Goal: Task Accomplishment & Management: Use online tool/utility

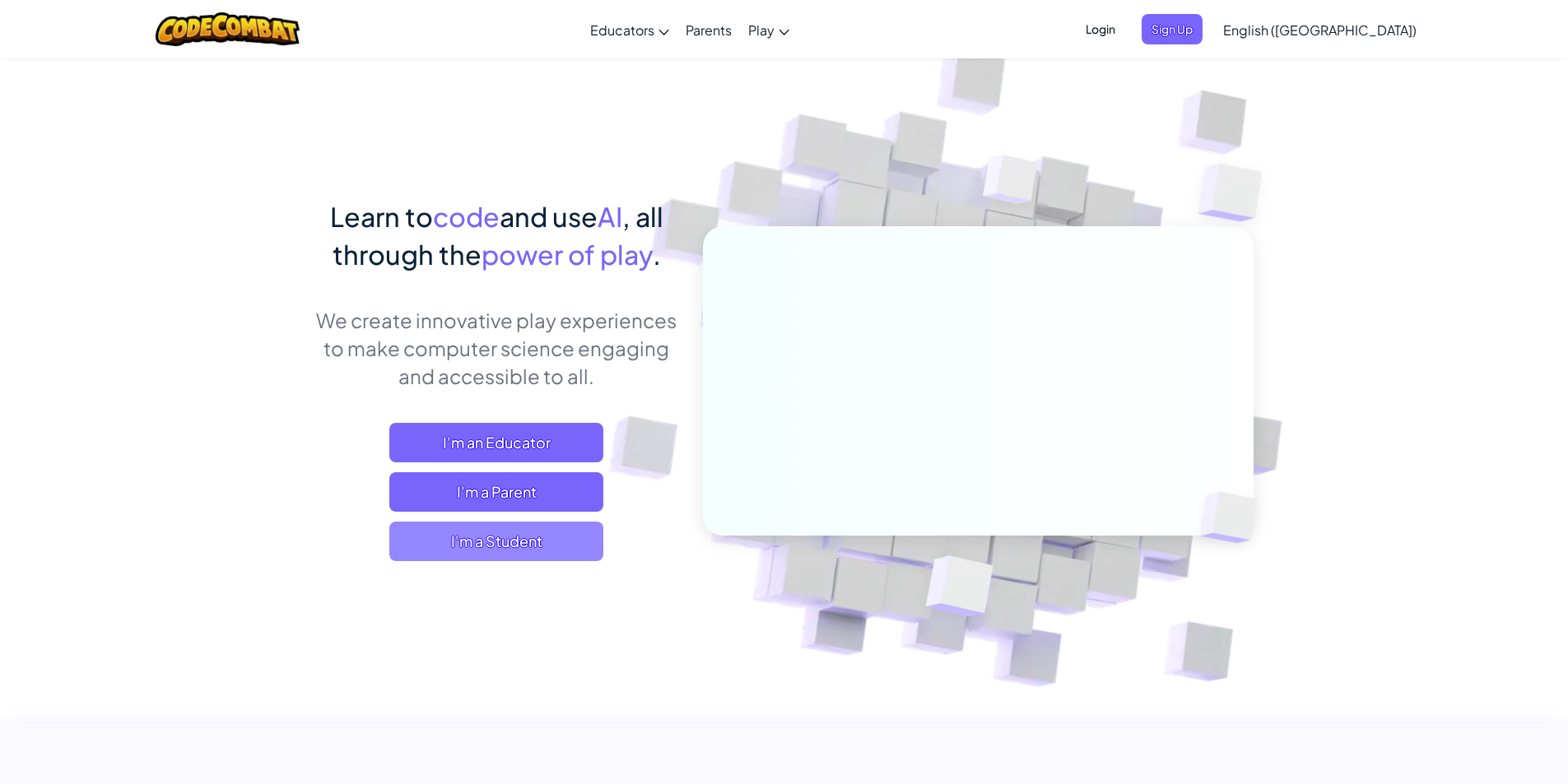
click at [513, 531] on span "I'm a Student" at bounding box center [496, 541] width 214 height 40
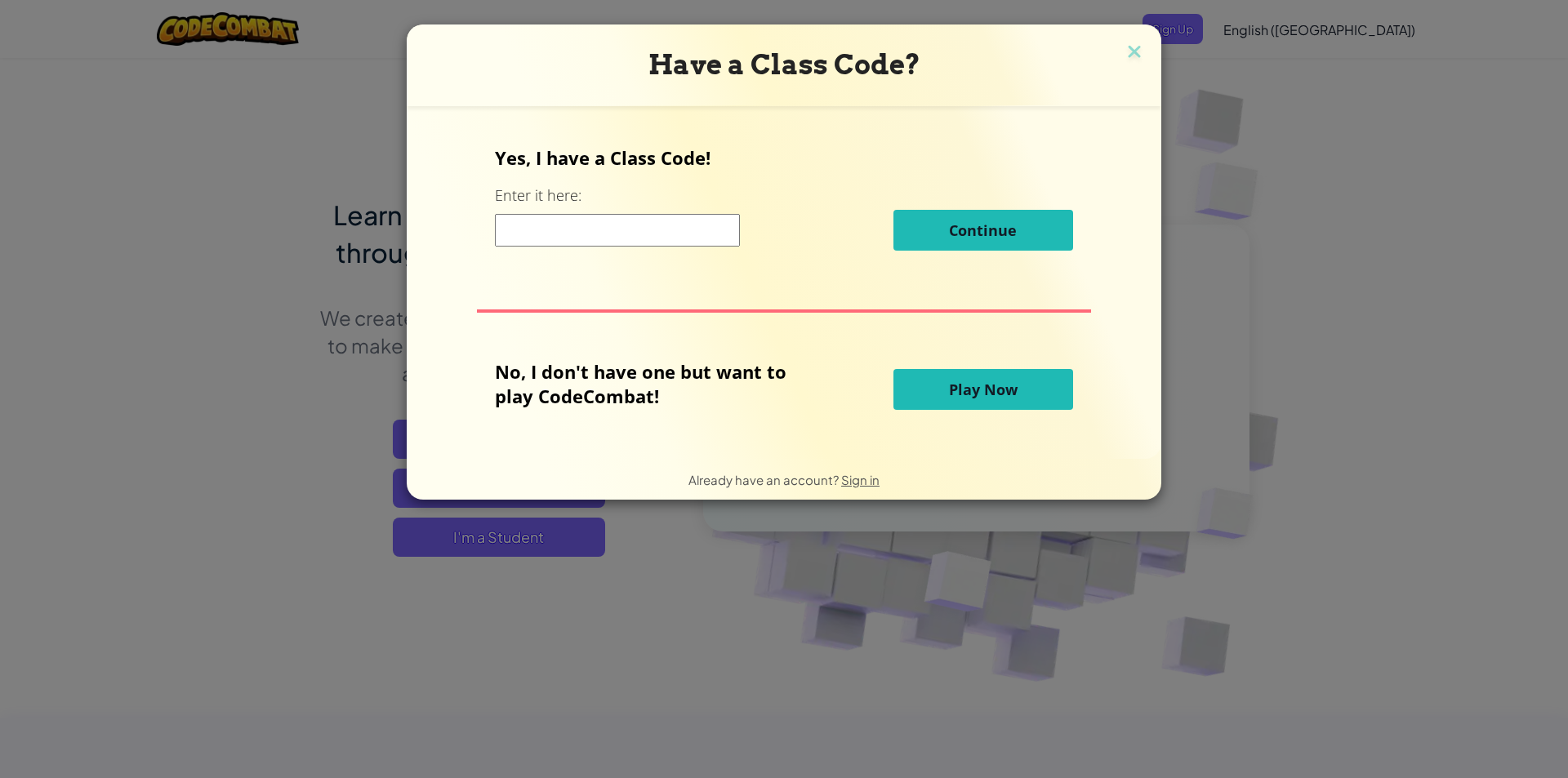
click at [590, 231] on input at bounding box center [617, 230] width 245 height 32
click at [990, 386] on span "Play Now" at bounding box center [983, 389] width 69 height 19
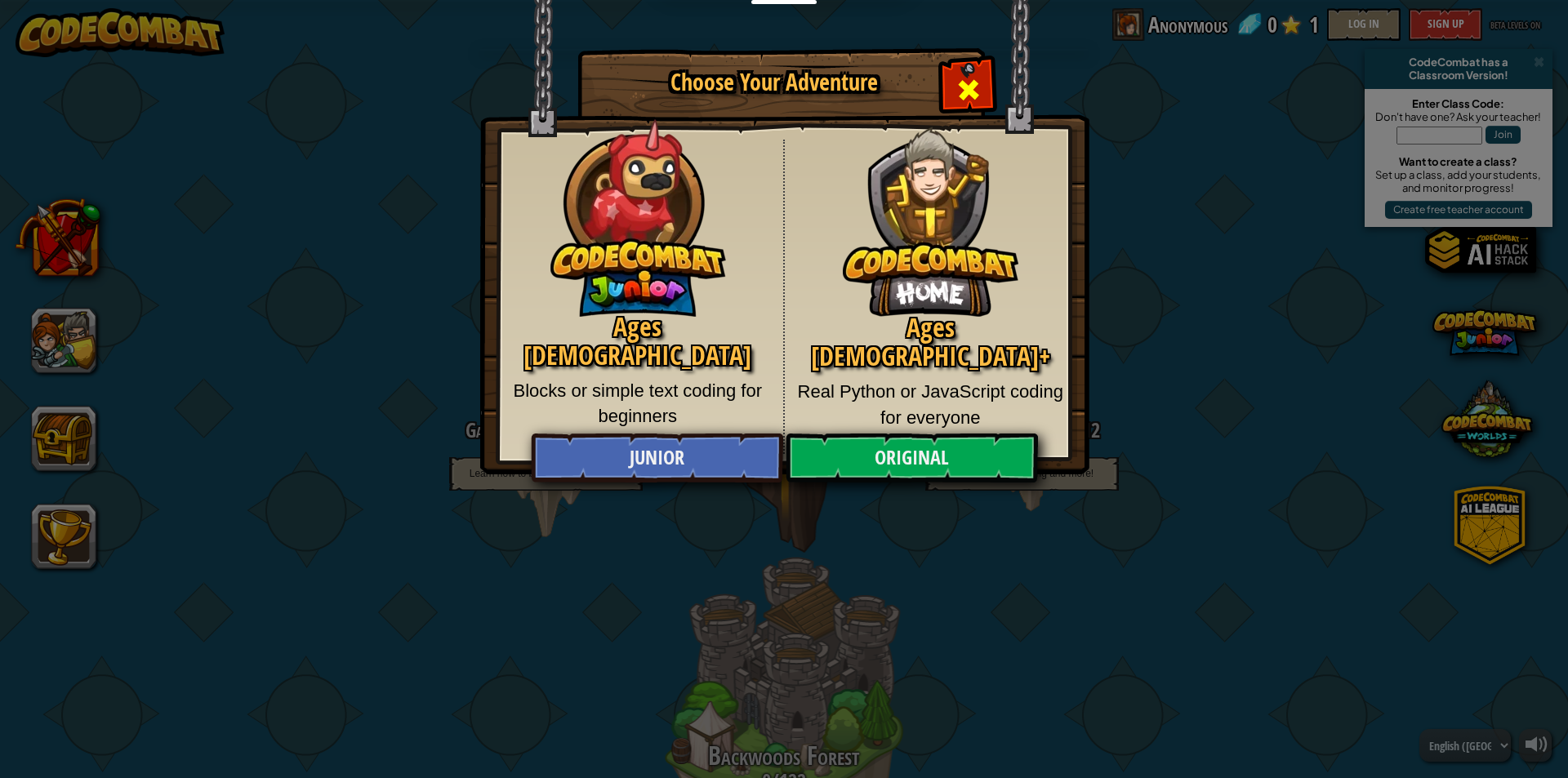
click at [974, 91] on span "Close modal" at bounding box center [969, 90] width 26 height 26
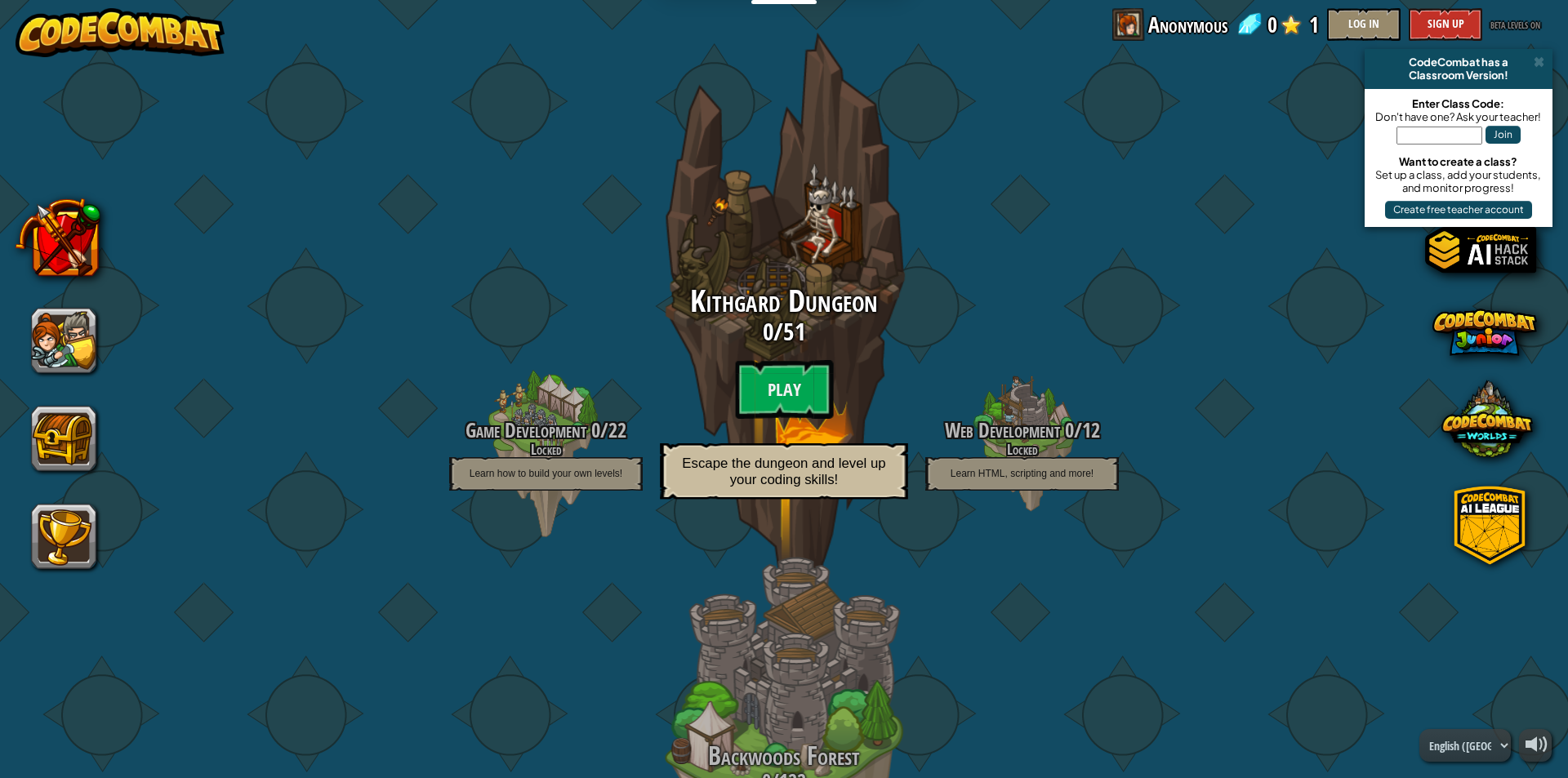
click at [763, 315] on span "0" at bounding box center [768, 332] width 10 height 33
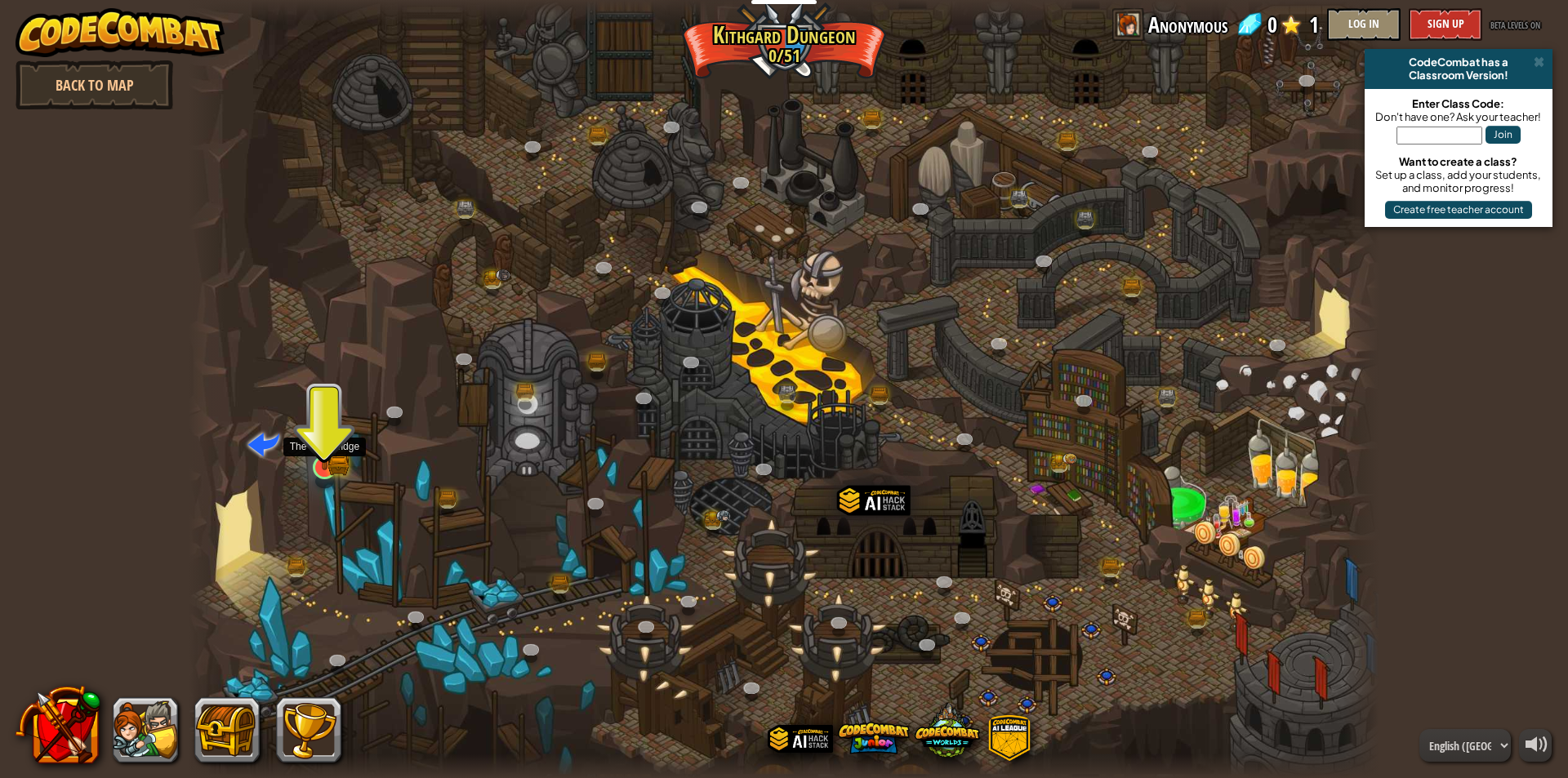
click at [327, 452] on img at bounding box center [324, 434] width 32 height 71
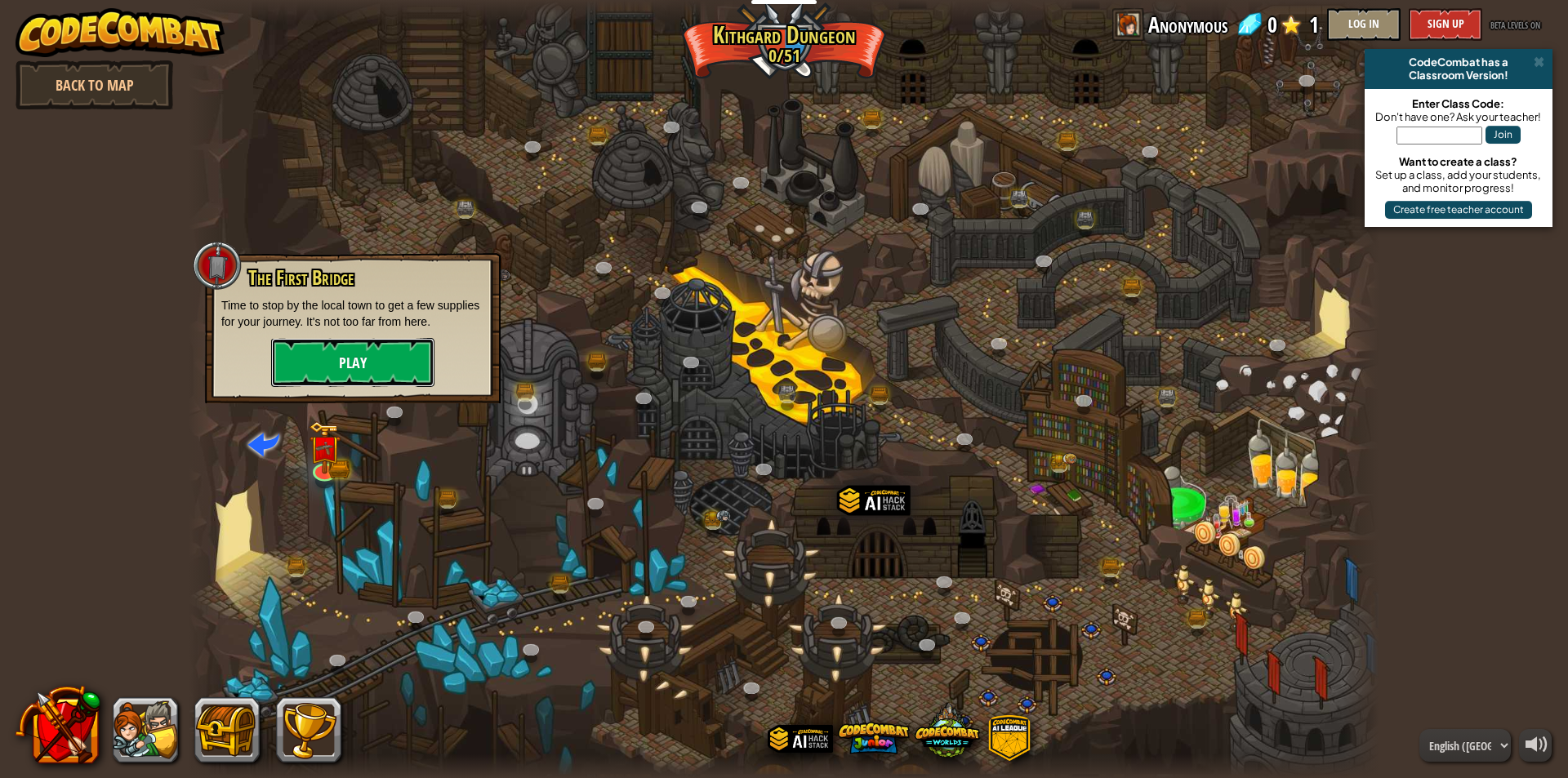
click at [346, 365] on button "Play" at bounding box center [352, 362] width 163 height 49
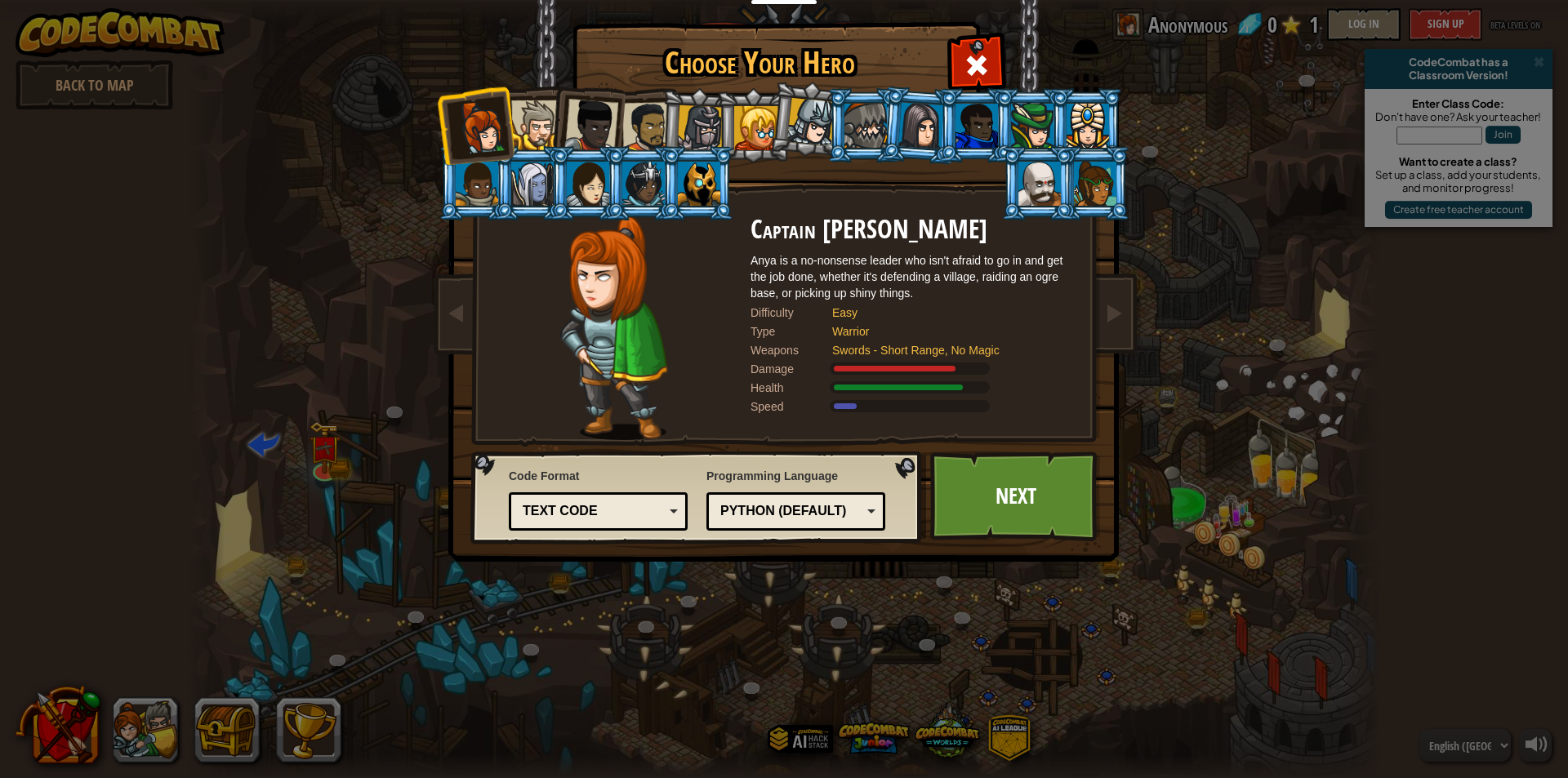
click at [544, 124] on div at bounding box center [536, 125] width 50 height 50
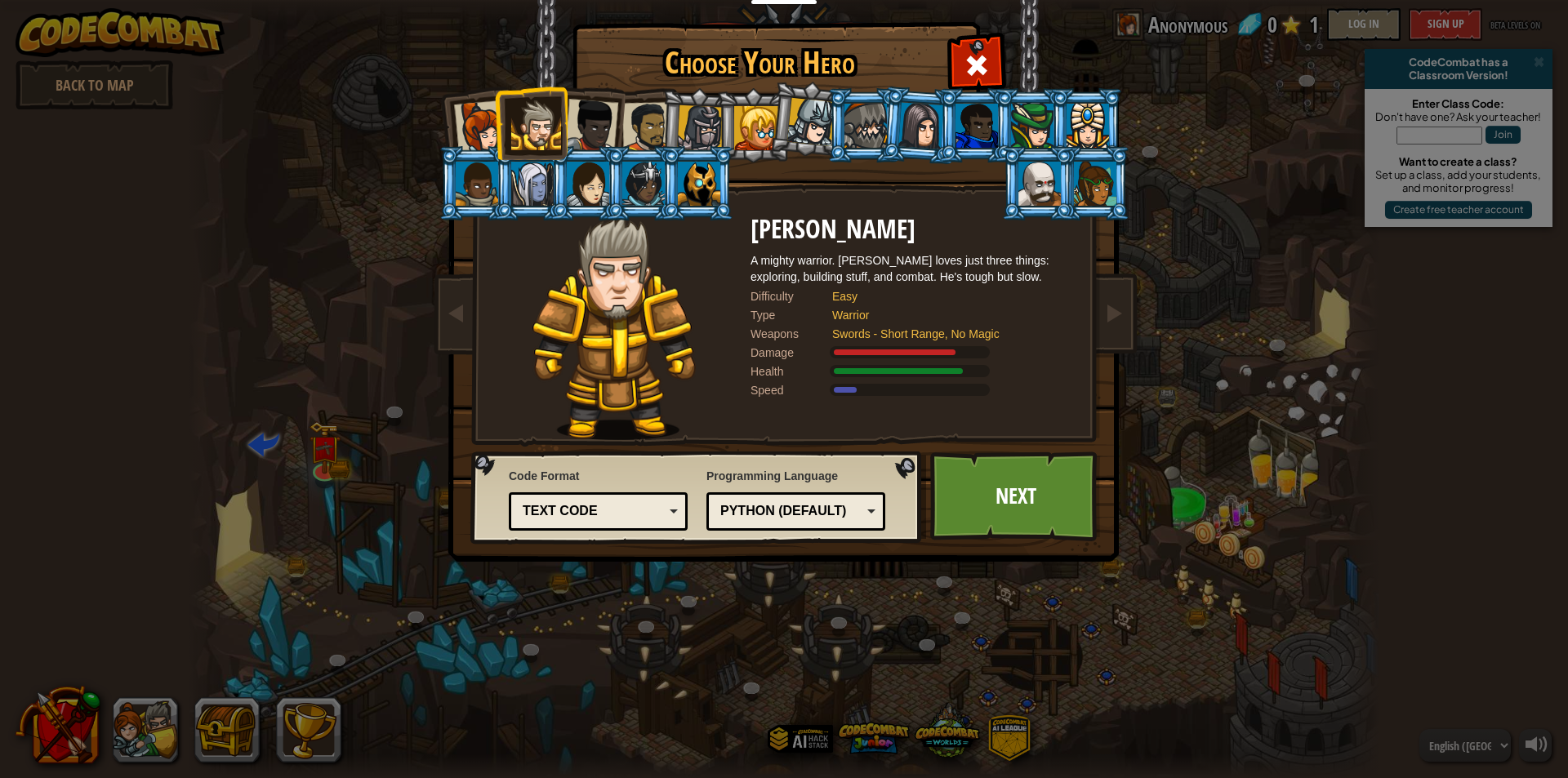
click at [650, 132] on div at bounding box center [648, 127] width 51 height 51
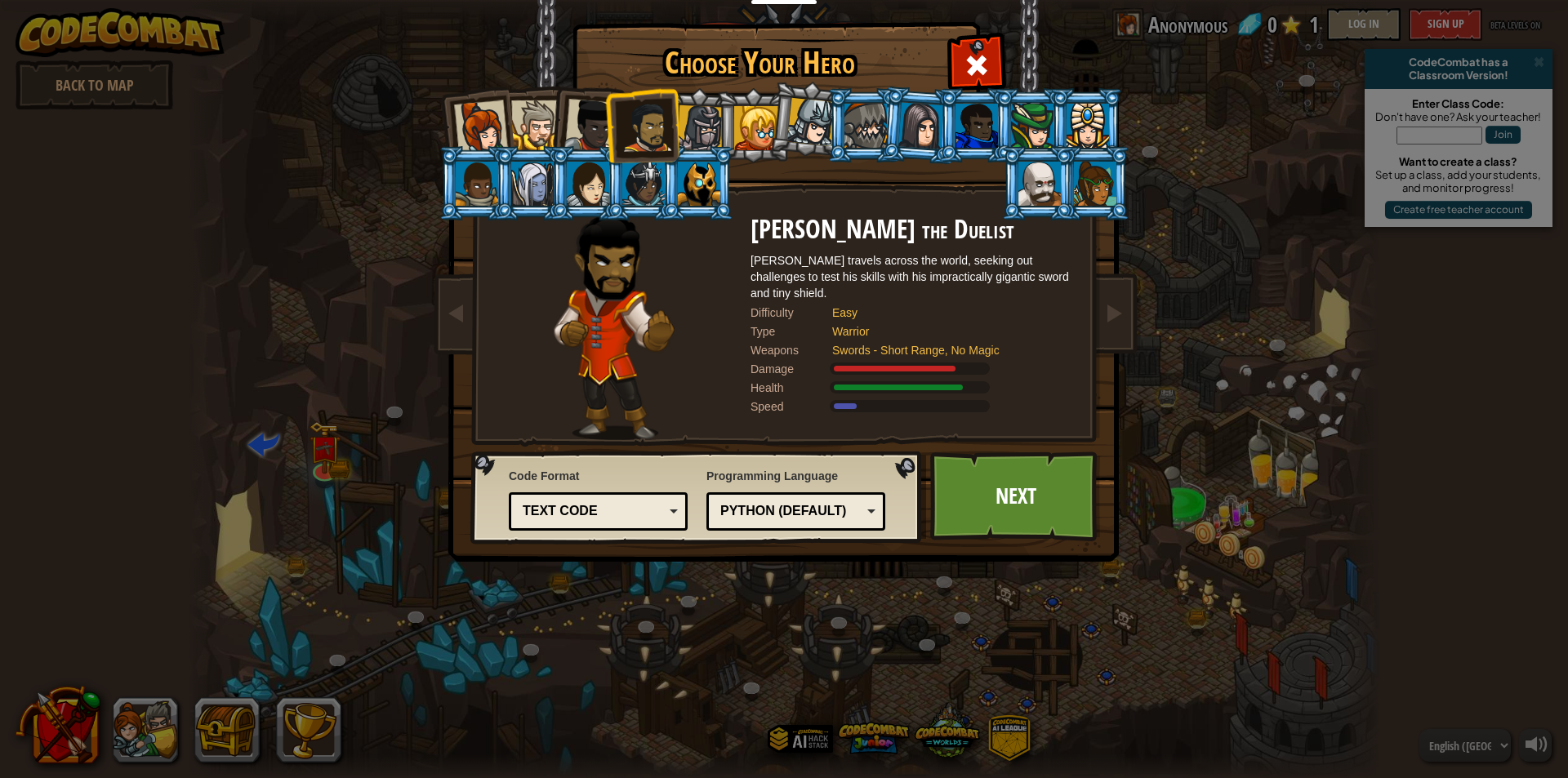
click at [547, 127] on div at bounding box center [536, 125] width 50 height 50
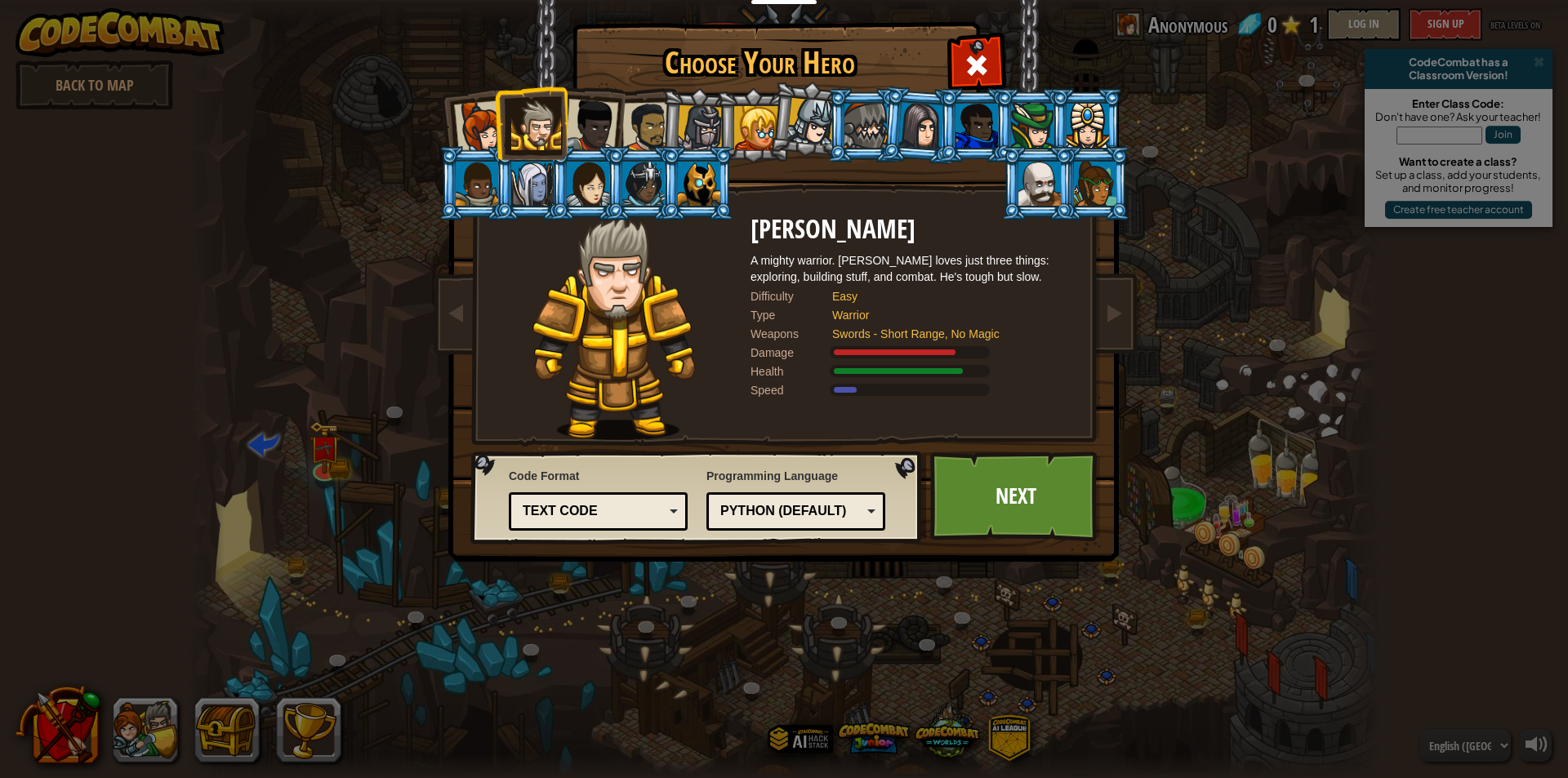
click at [1074, 121] on div at bounding box center [1088, 125] width 43 height 44
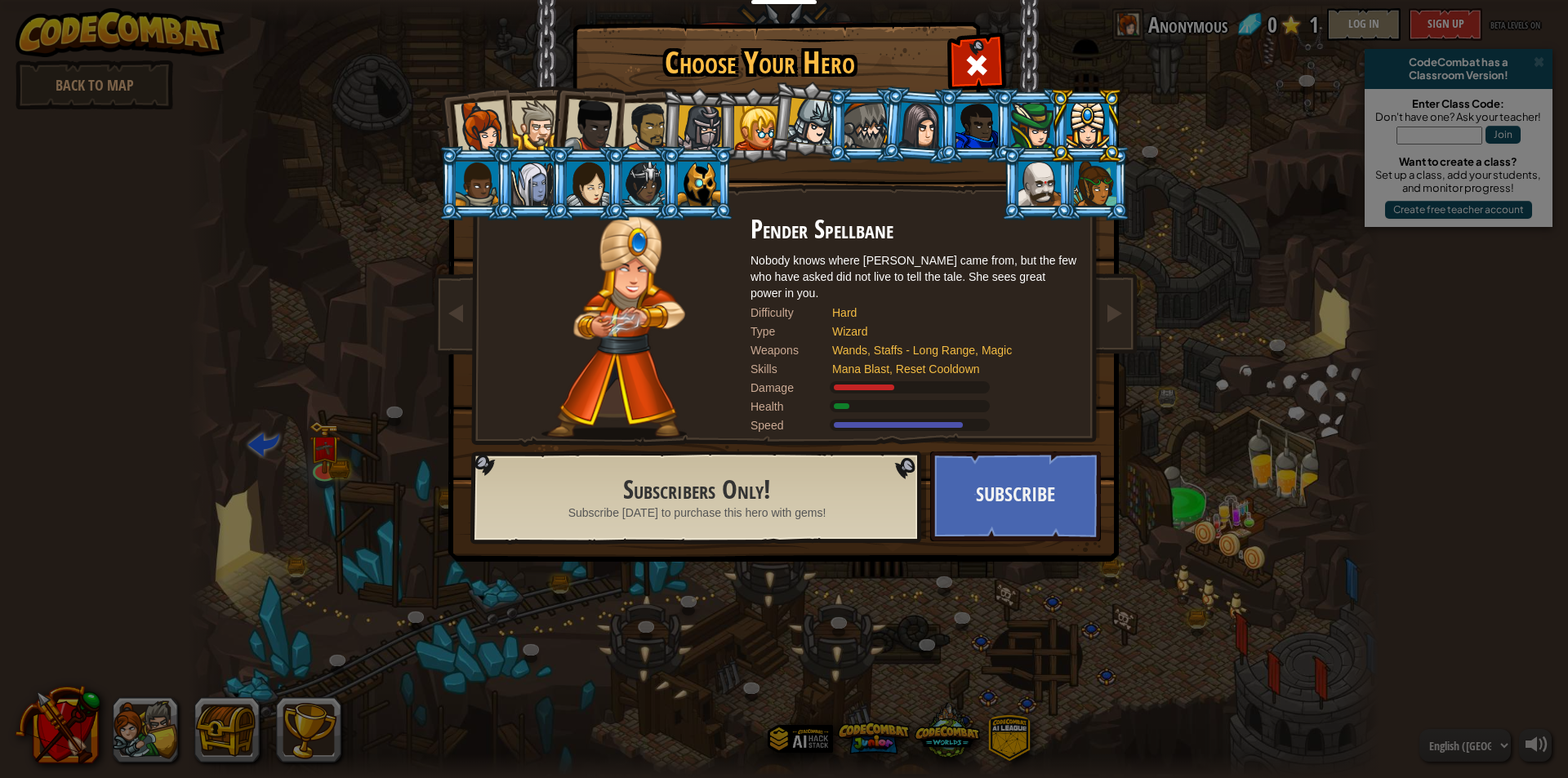
click at [495, 125] on div at bounding box center [481, 127] width 54 height 54
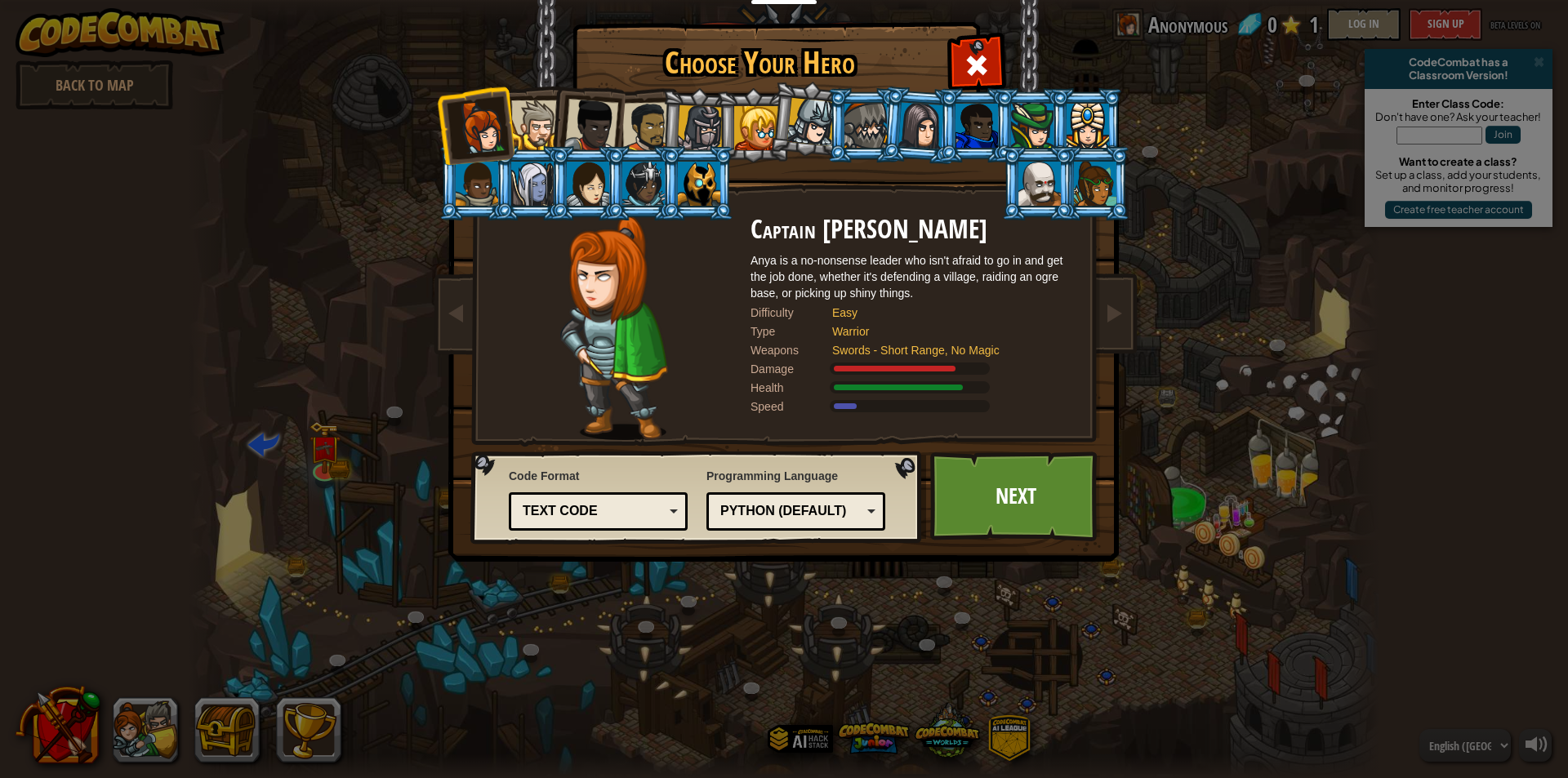
click at [533, 122] on div at bounding box center [536, 125] width 50 height 50
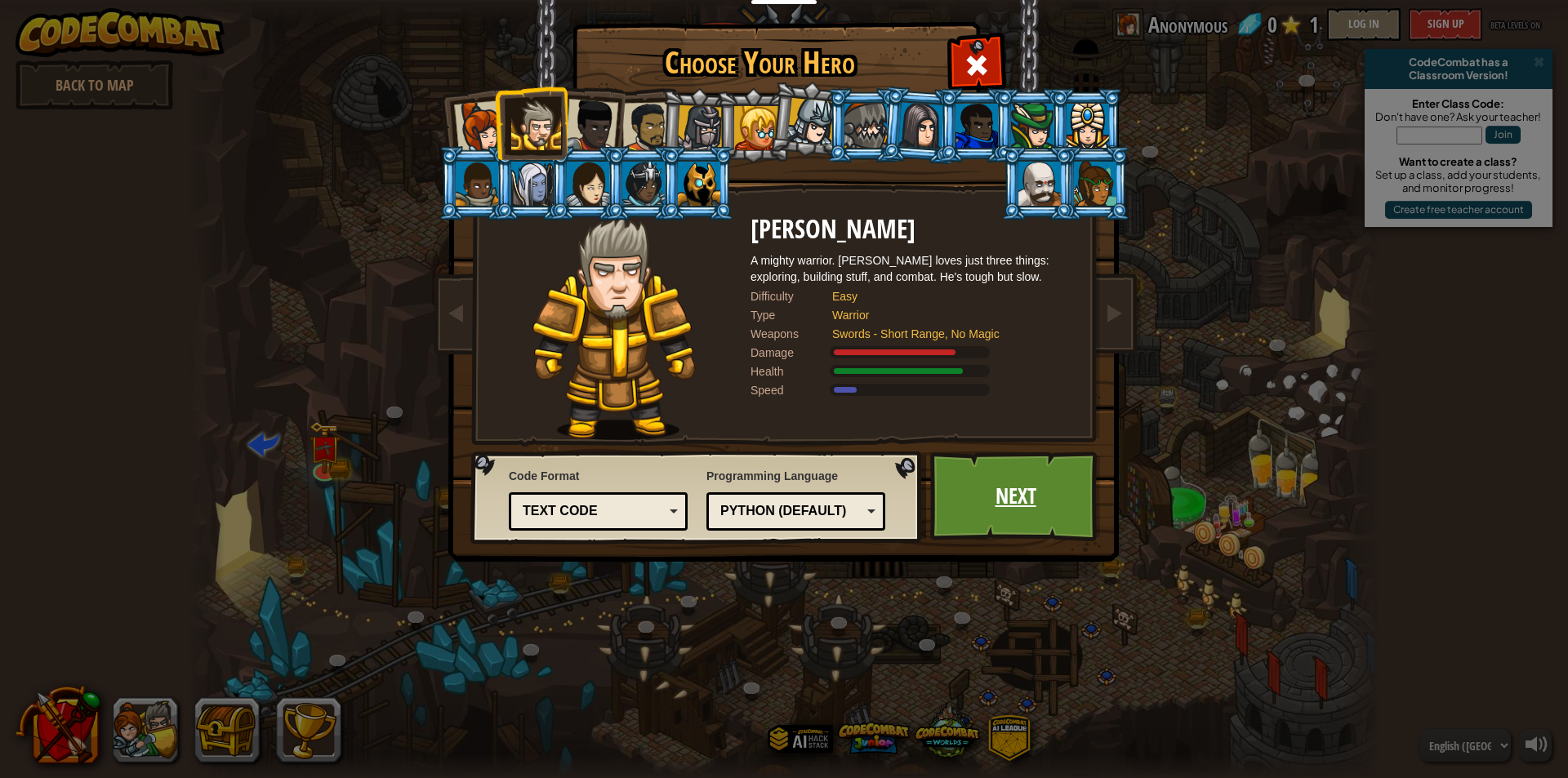
click at [1004, 495] on link "Next" at bounding box center [1015, 496] width 171 height 90
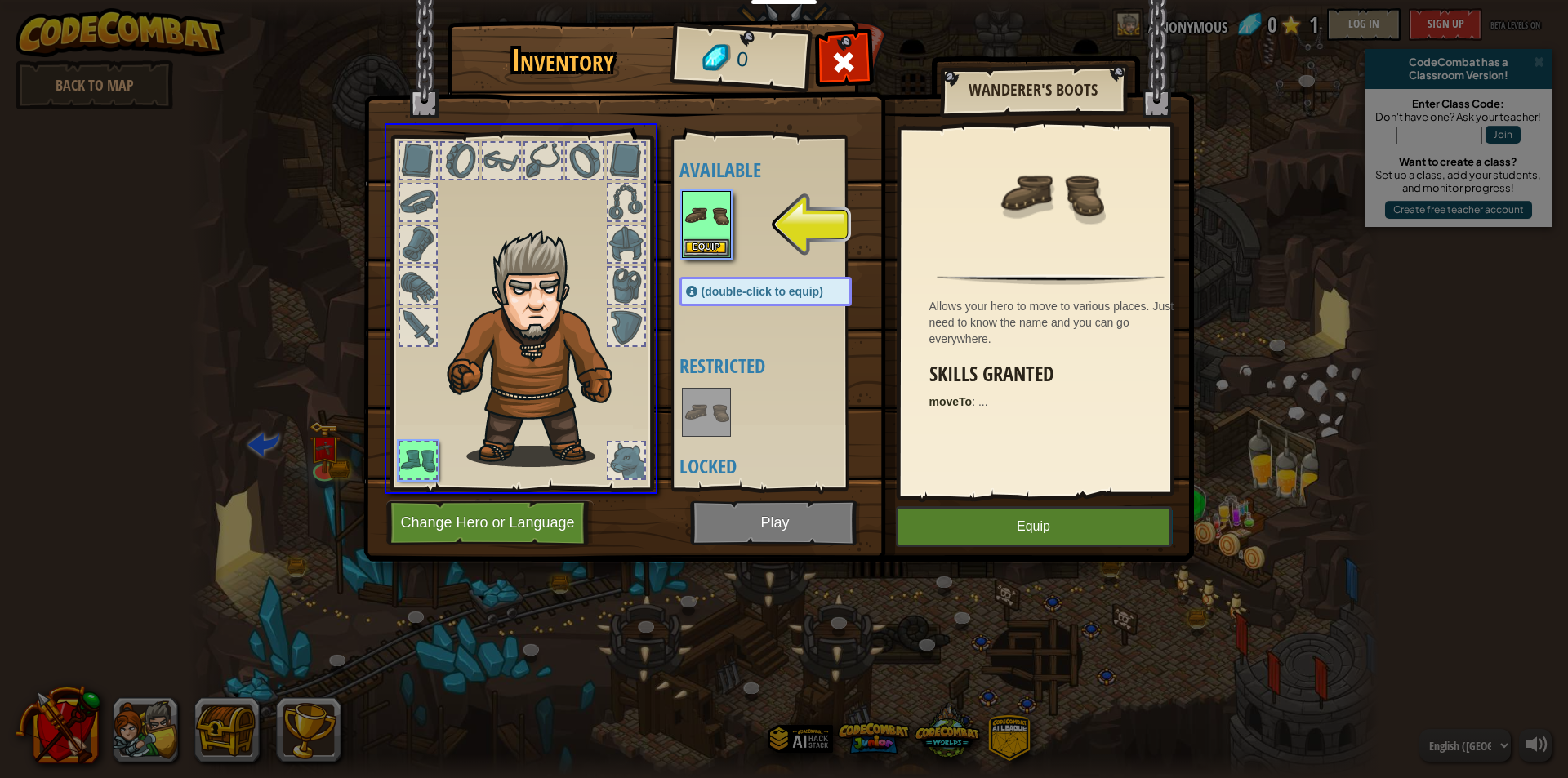
drag, startPoint x: 701, startPoint y: 218, endPoint x: 689, endPoint y: 218, distance: 12.0
click at [689, 218] on div "Inventory 0 Available Equip (double-click to equip) Restricted Locked Wanderer'…" at bounding box center [784, 389] width 1568 height 778
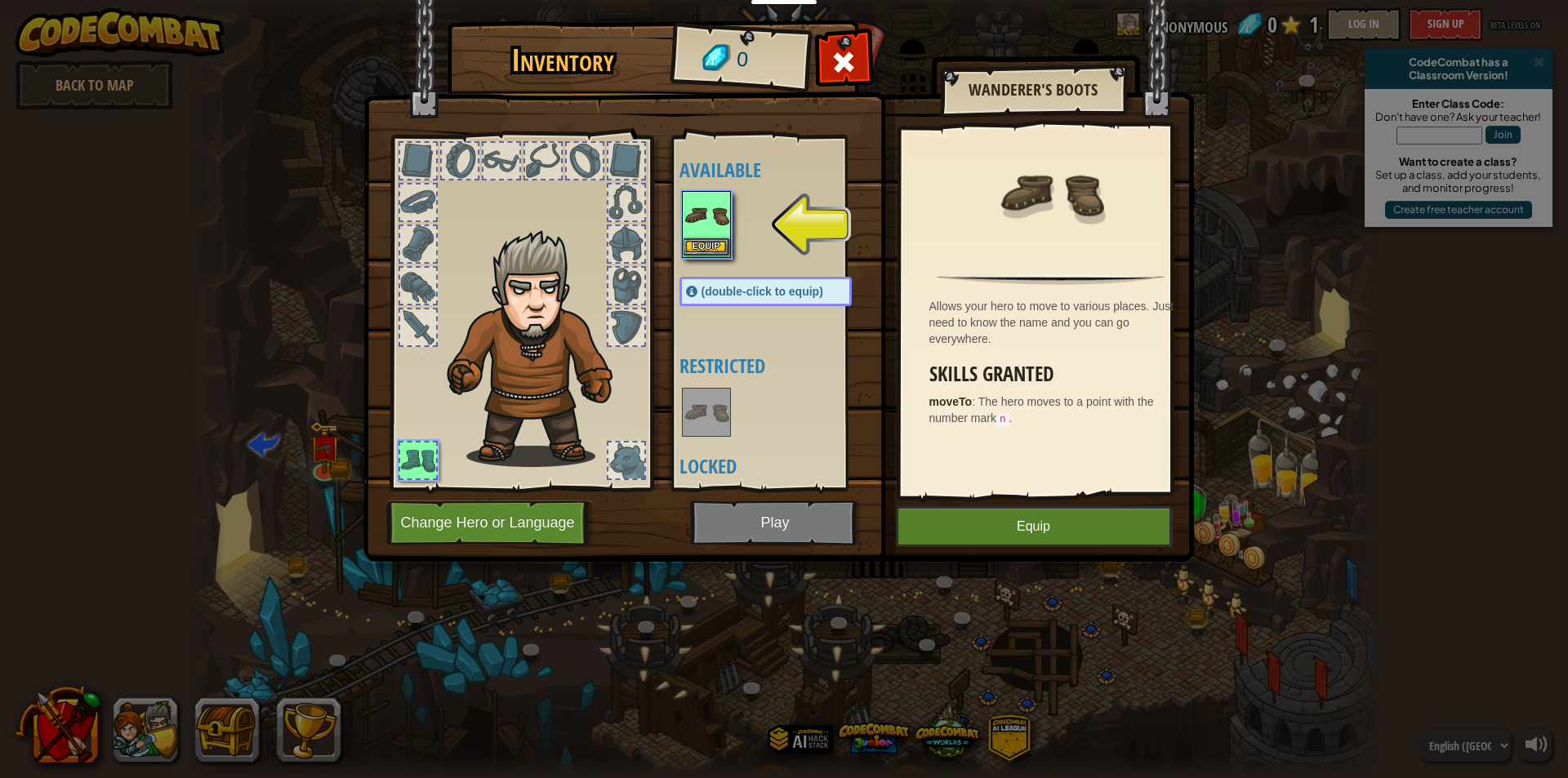
click at [703, 221] on img at bounding box center [706, 215] width 45 height 45
click at [703, 389] on img at bounding box center [706, 412] width 45 height 45
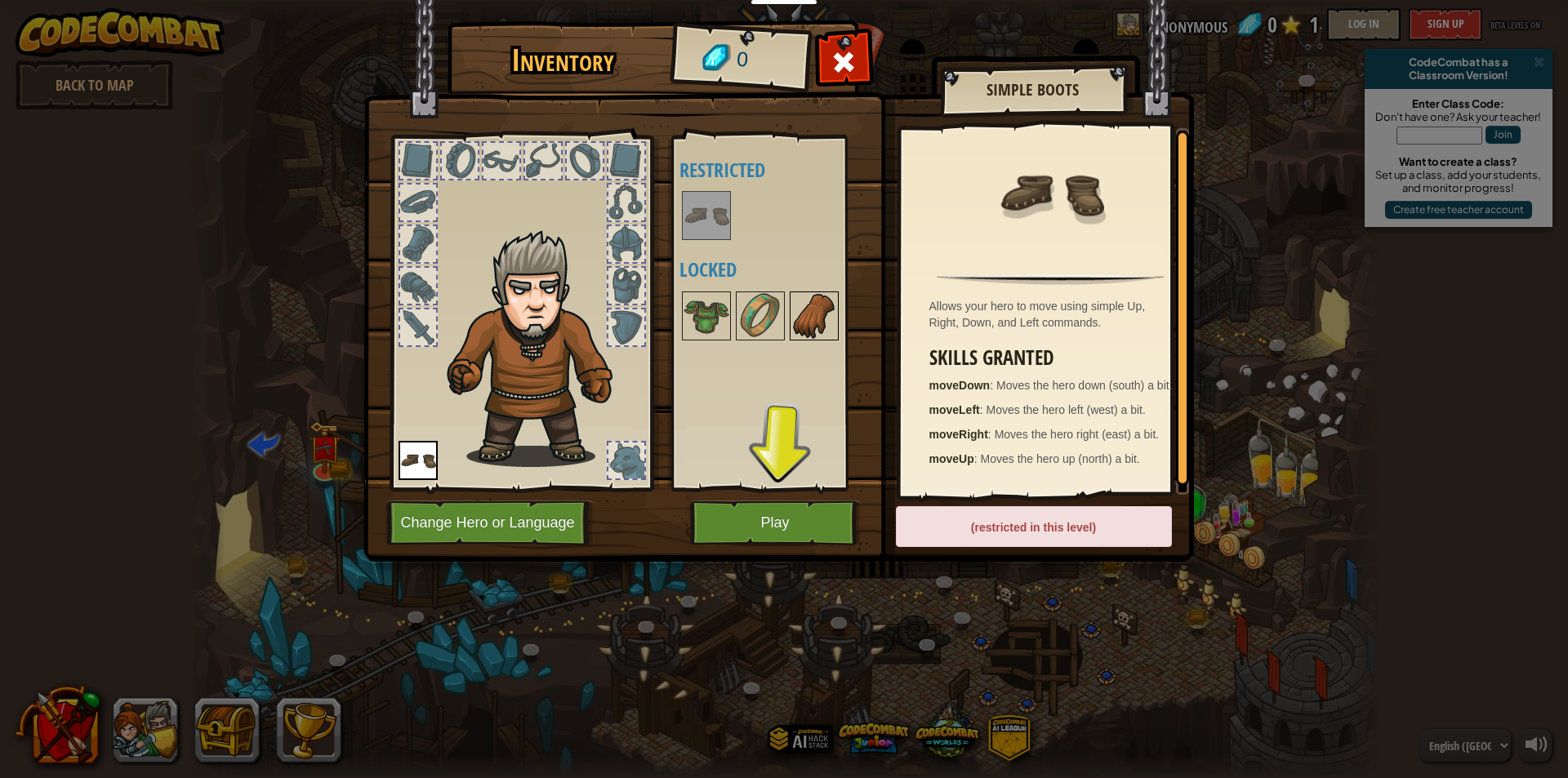
click at [815, 308] on img at bounding box center [814, 315] width 45 height 45
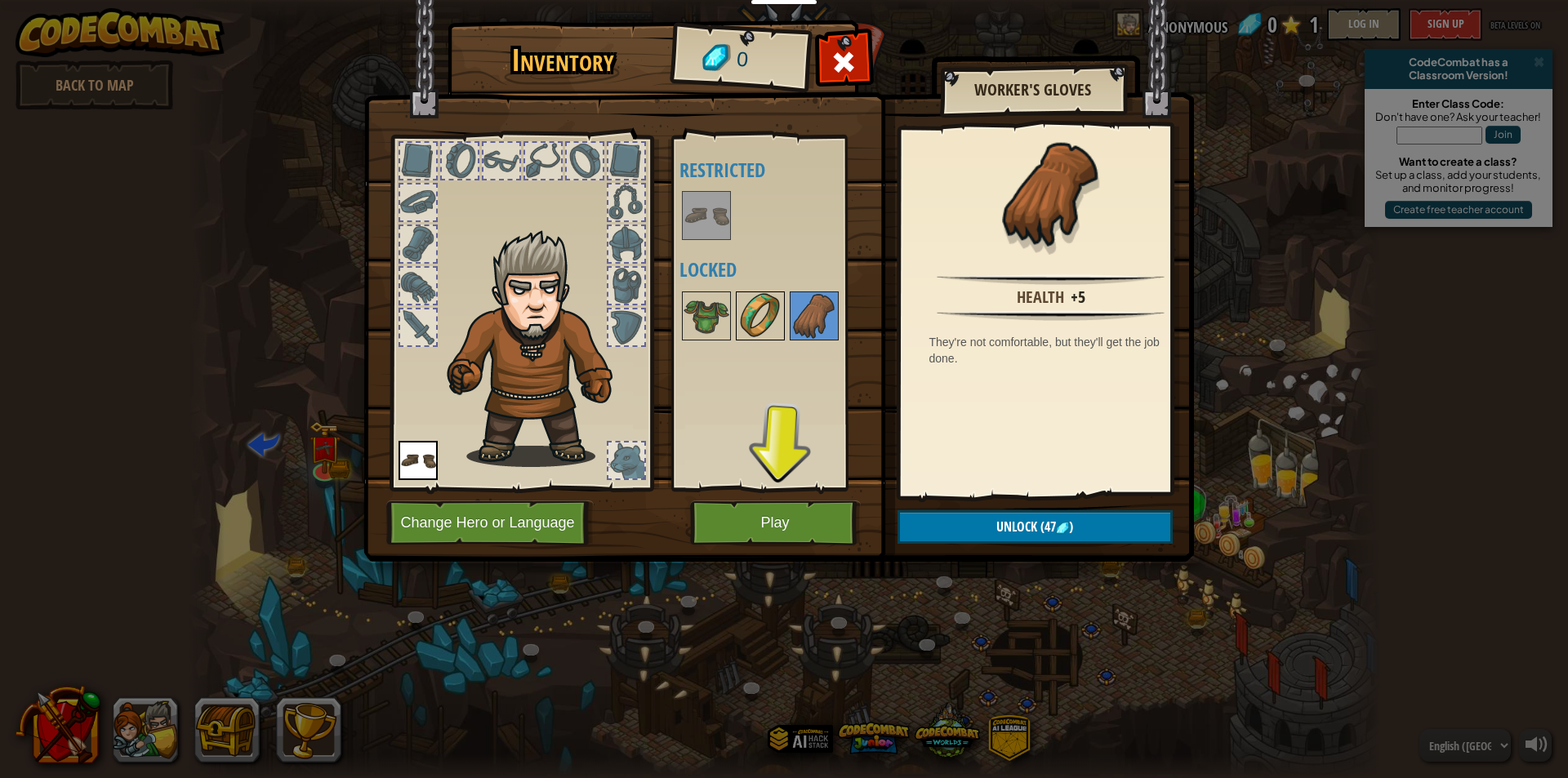
click at [764, 310] on img at bounding box center [760, 315] width 45 height 45
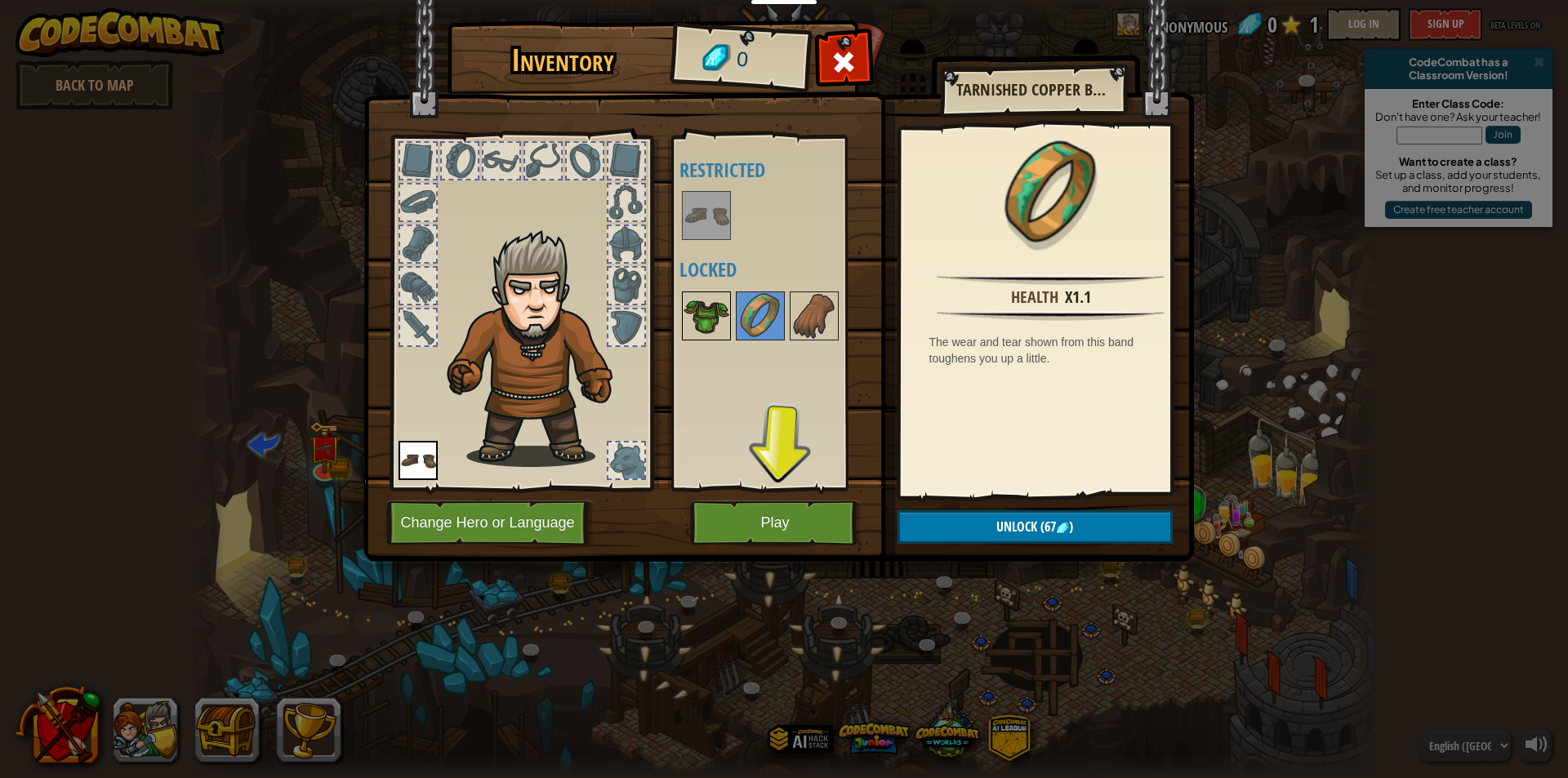
click at [711, 311] on img at bounding box center [706, 315] width 45 height 45
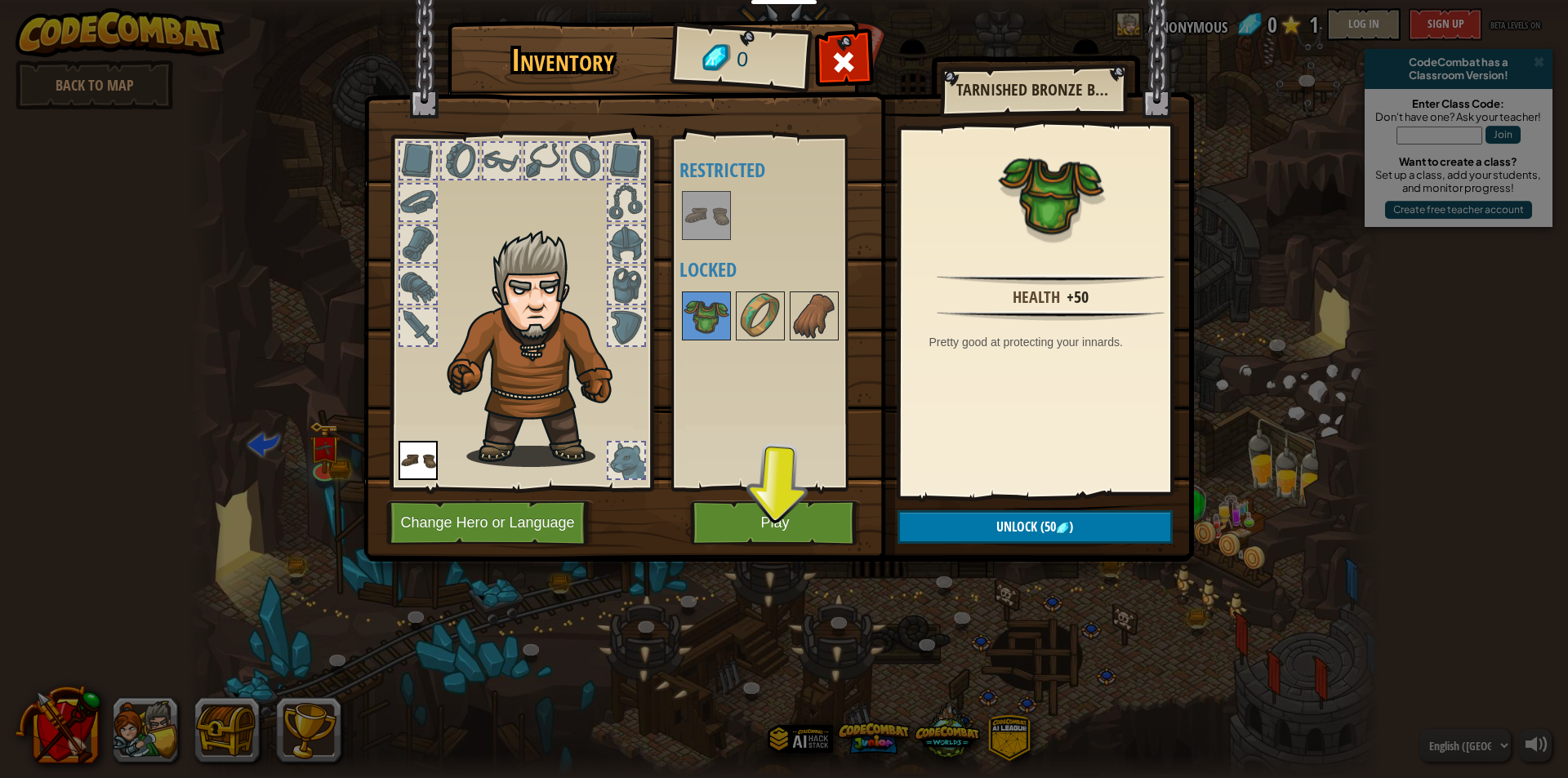
click at [711, 216] on img at bounding box center [706, 215] width 45 height 45
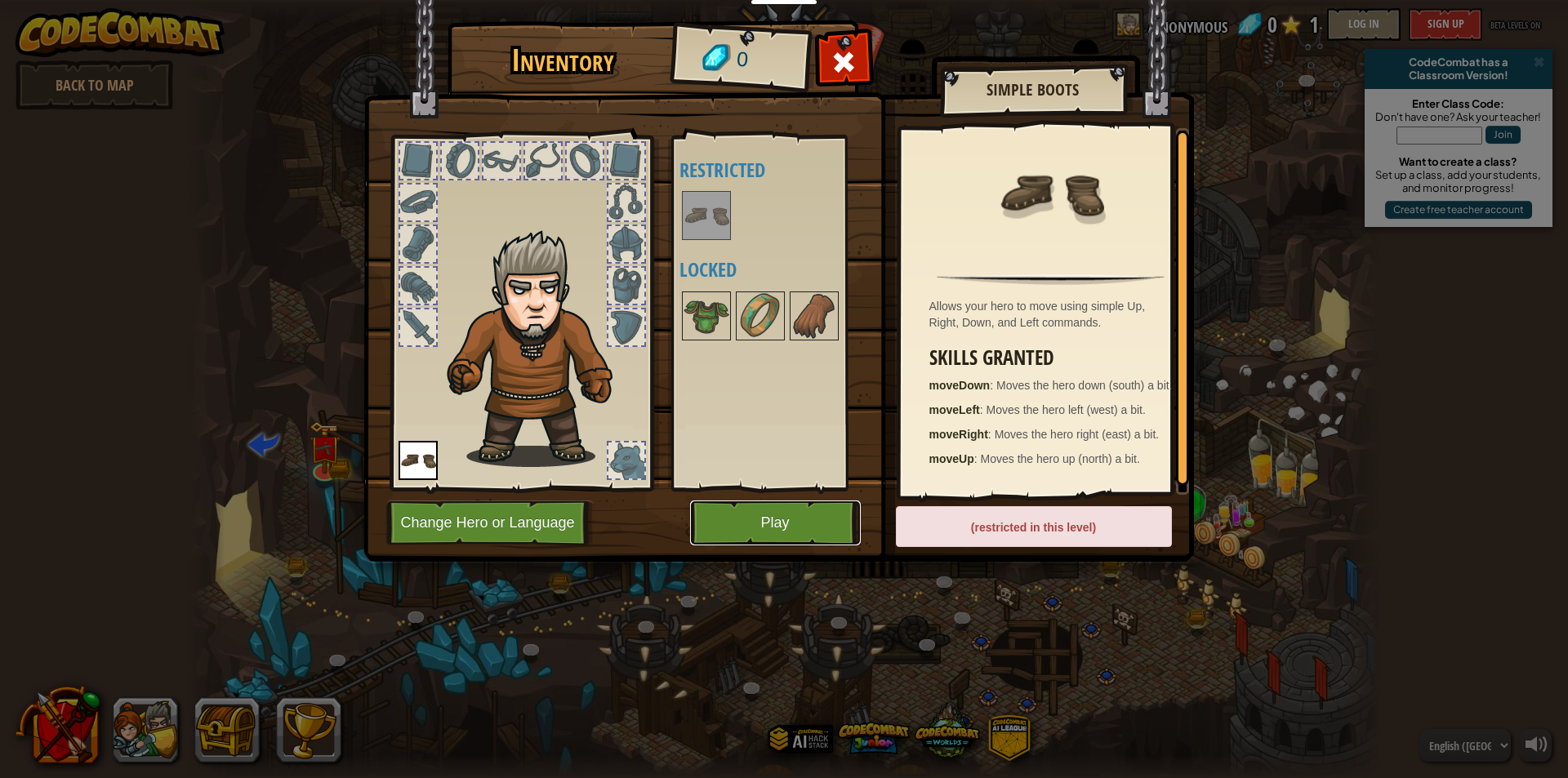
click at [773, 527] on button "Play" at bounding box center [776, 524] width 171 height 45
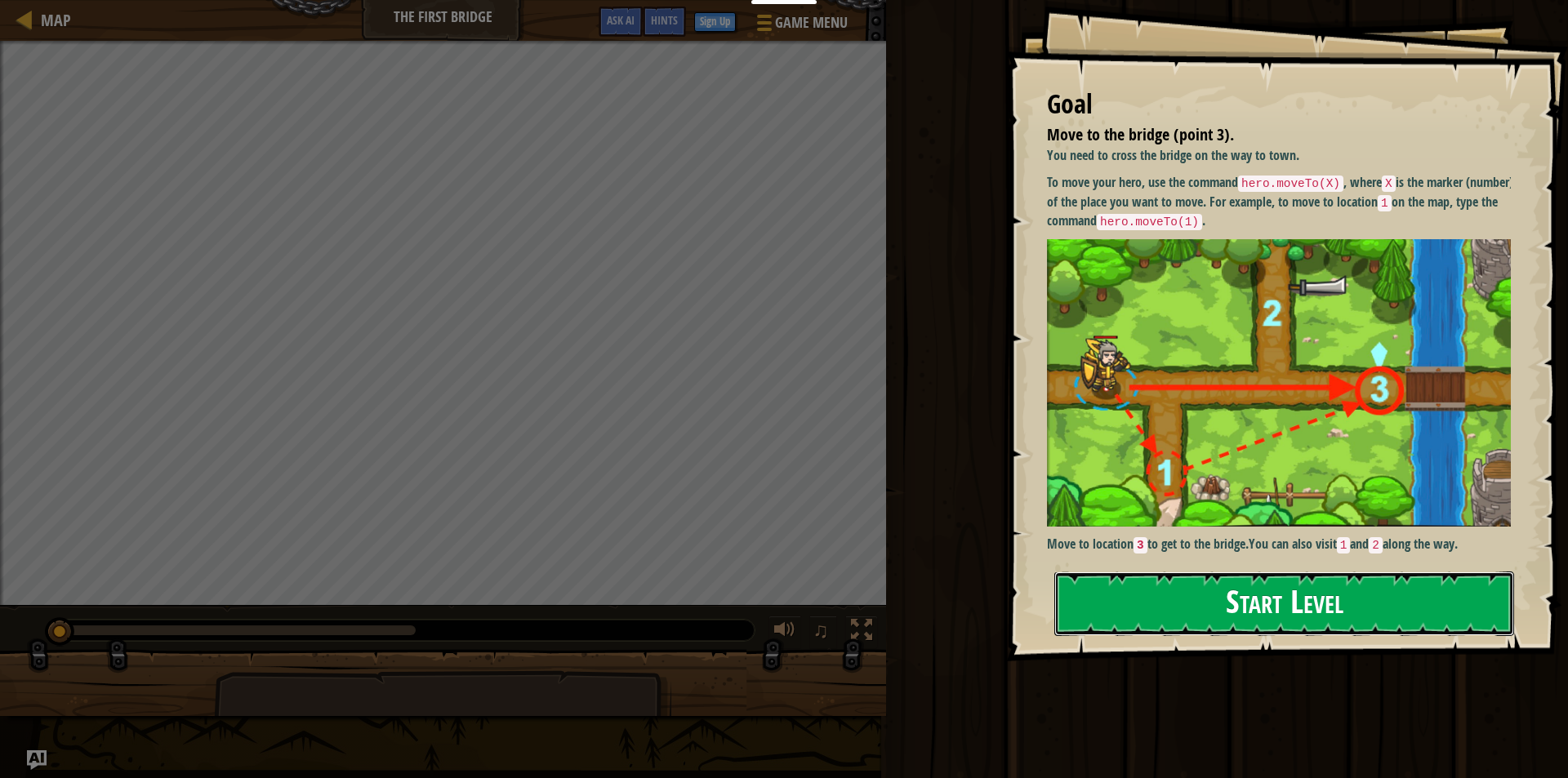
click at [1224, 603] on button "Start Level" at bounding box center [1285, 604] width 460 height 64
